Goal: Information Seeking & Learning: Learn about a topic

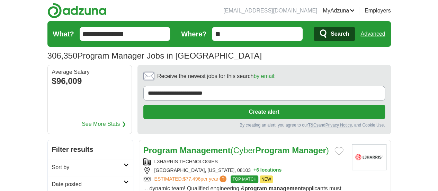
click at [349, 34] on span "Search" at bounding box center [340, 34] width 18 height 14
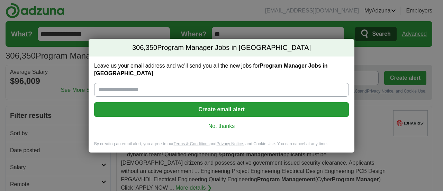
click at [222, 122] on link "No, thanks" at bounding box center [222, 126] width 244 height 8
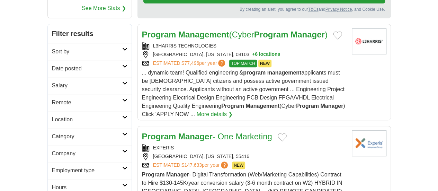
scroll to position [107, 0]
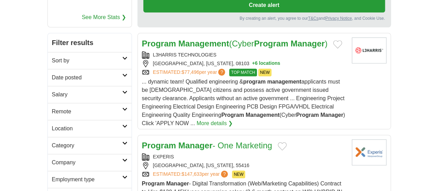
click at [77, 107] on h2 "Remote" at bounding box center [87, 111] width 70 height 8
click at [52, 125] on link "Remote jobs" at bounding box center [67, 128] width 31 height 6
click at [97, 153] on link "Category" at bounding box center [90, 161] width 84 height 17
click at [55, 176] on link "Healthcare & Nursing Jobs" at bounding box center [85, 179] width 66 height 6
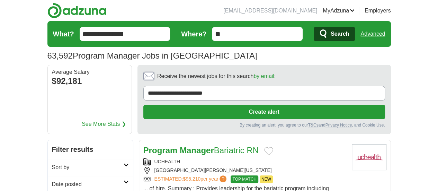
click at [338, 158] on div "UCHEALTH" at bounding box center [244, 161] width 203 height 7
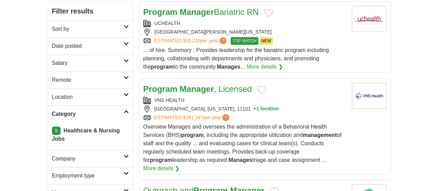
scroll to position [142, 0]
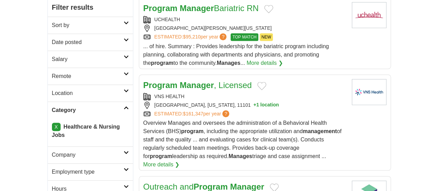
click at [52, 55] on h2 "Salary" at bounding box center [88, 59] width 72 height 8
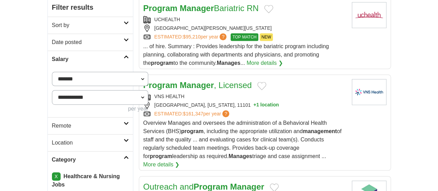
click at [52, 72] on select "**********" at bounding box center [100, 79] width 97 height 14
select select "*****"
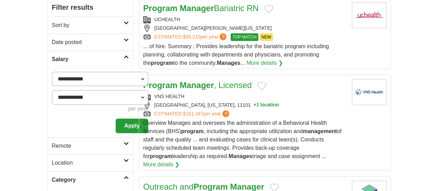
click at [116, 118] on button "Apply" at bounding box center [132, 125] width 33 height 15
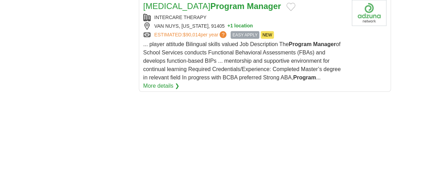
scroll to position [1025, 0]
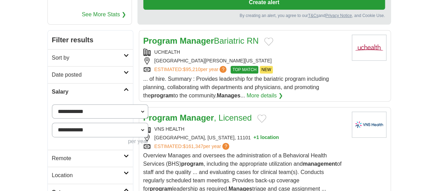
scroll to position [0, 0]
